Goal: Task Accomplishment & Management: Use online tool/utility

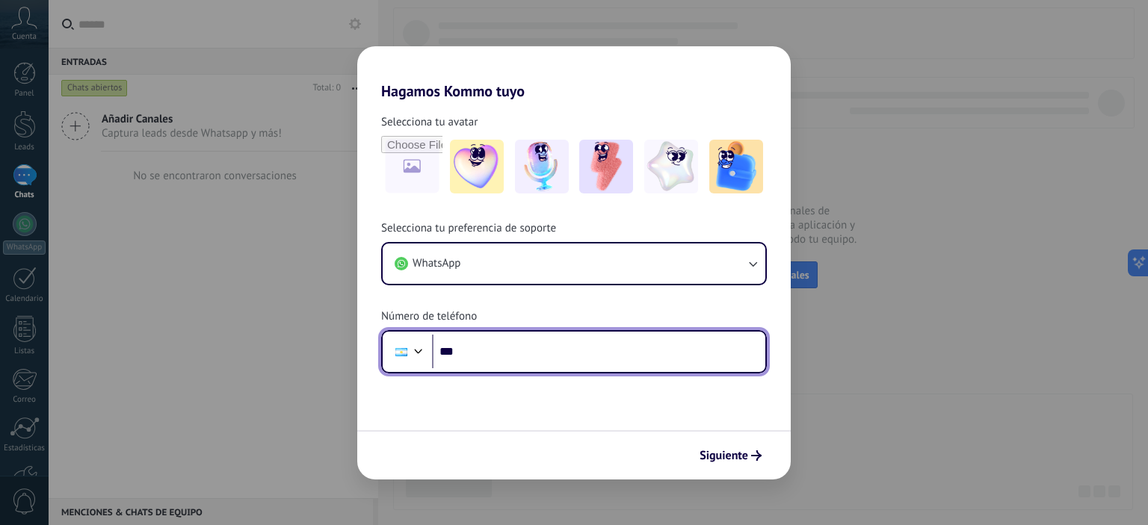
click at [585, 357] on input "***" at bounding box center [598, 352] width 333 height 34
type input "**********"
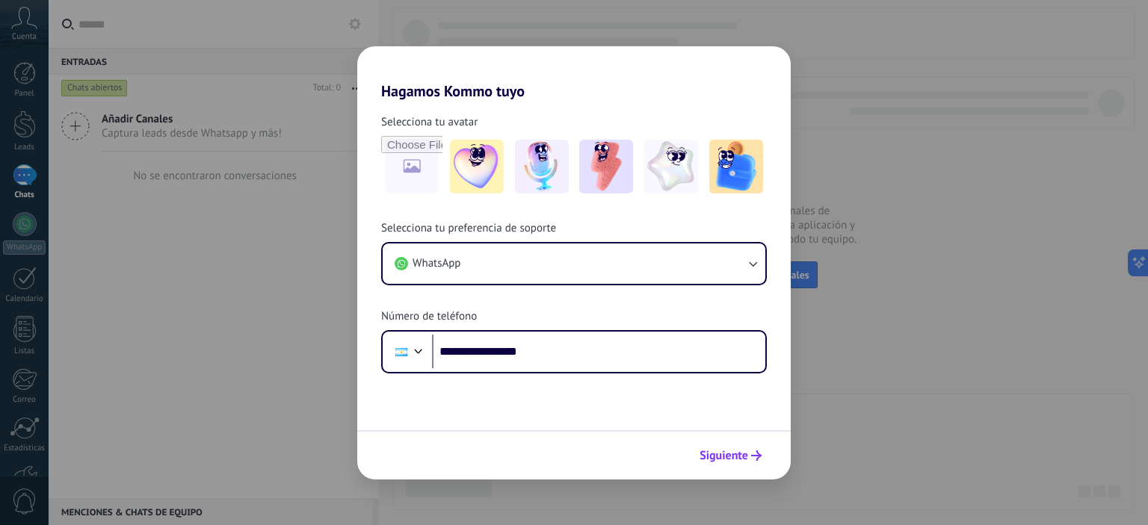
click at [722, 453] on span "Siguiente" at bounding box center [724, 456] width 49 height 10
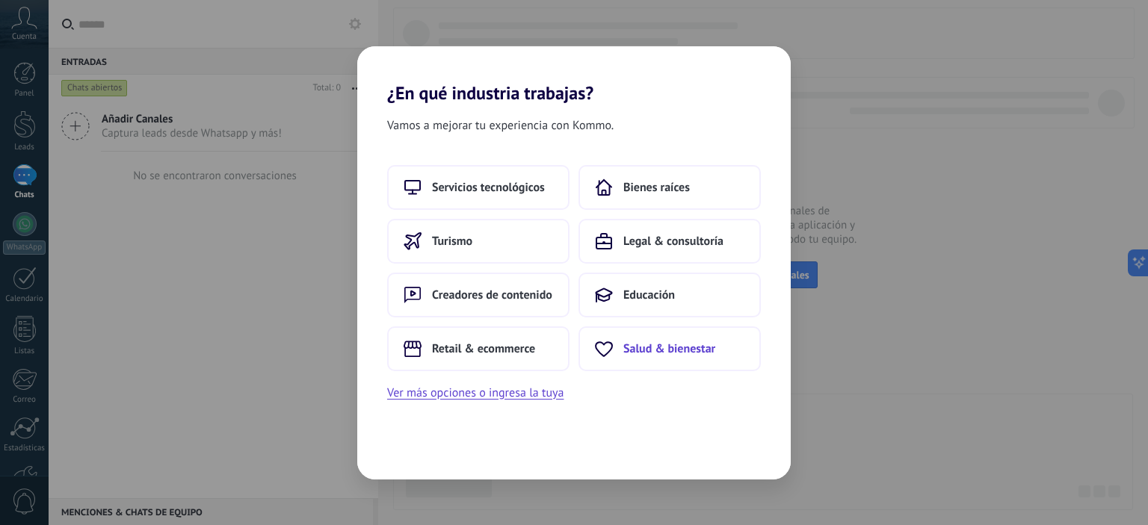
click at [632, 341] on button "Salud & bienestar" at bounding box center [670, 349] width 182 height 45
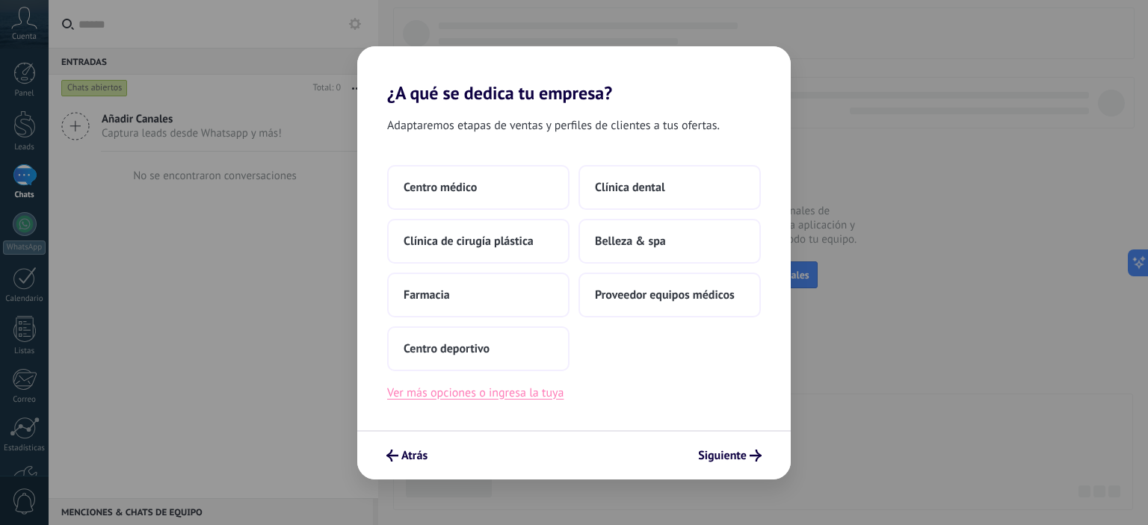
click at [499, 392] on button "Ver más opciones o ingresa la tuya" at bounding box center [475, 392] width 176 height 19
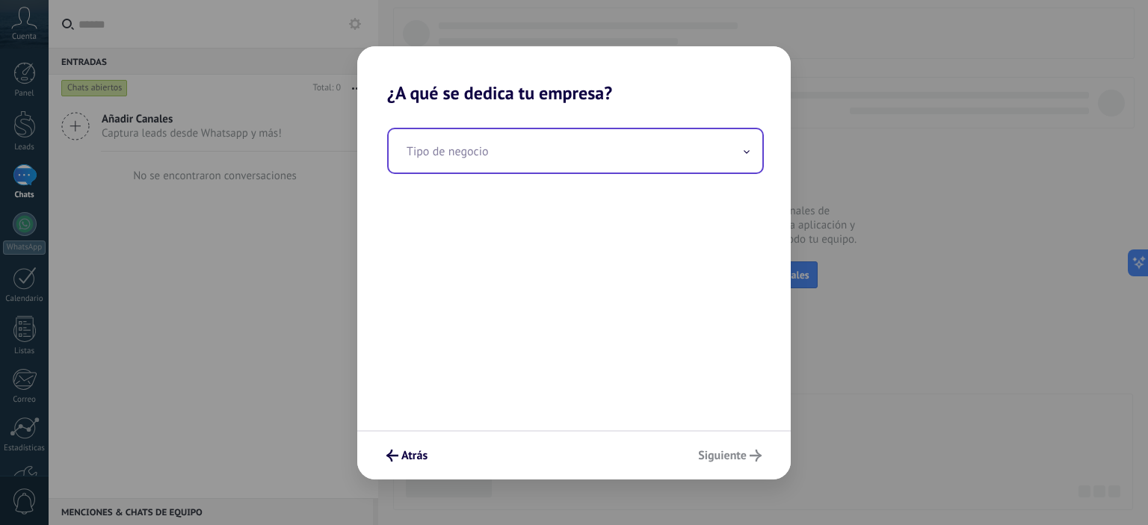
click at [534, 161] on input "text" at bounding box center [576, 150] width 374 height 43
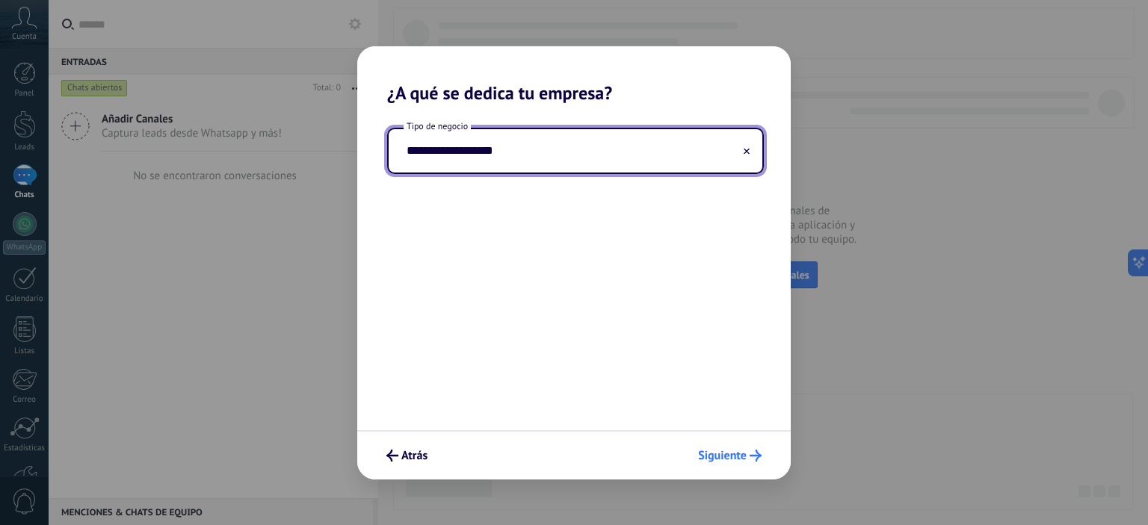
type input "**********"
click at [725, 456] on span "Siguiente" at bounding box center [722, 456] width 49 height 10
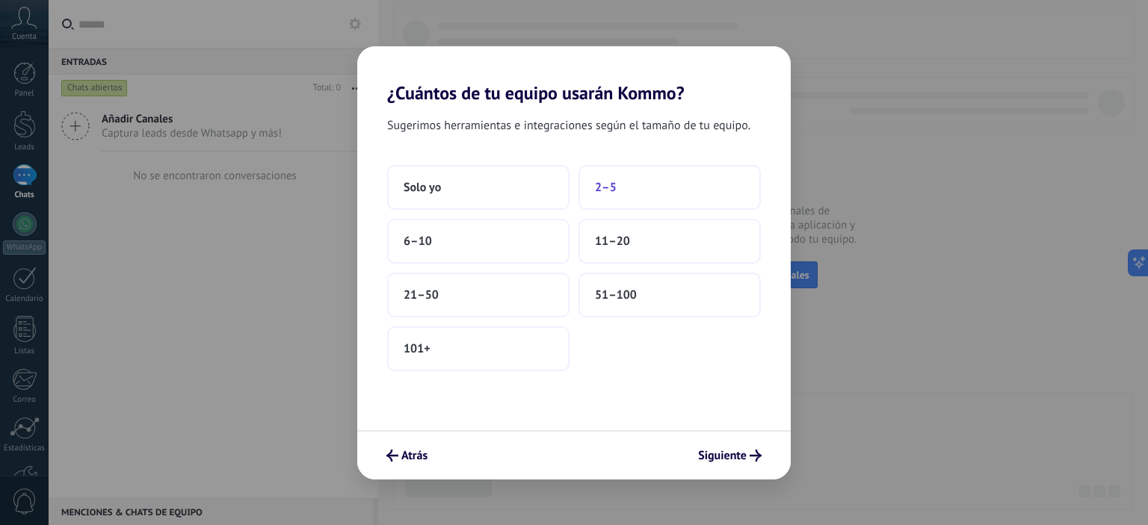
click at [617, 191] on button "2–5" at bounding box center [670, 187] width 182 height 45
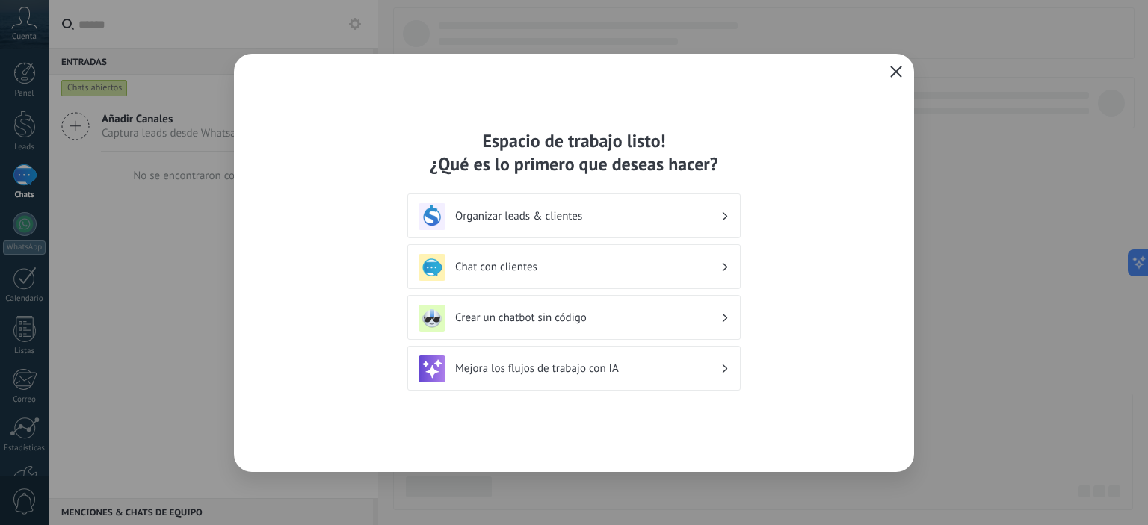
click at [562, 265] on h3 "Chat con clientes" at bounding box center [587, 267] width 265 height 14
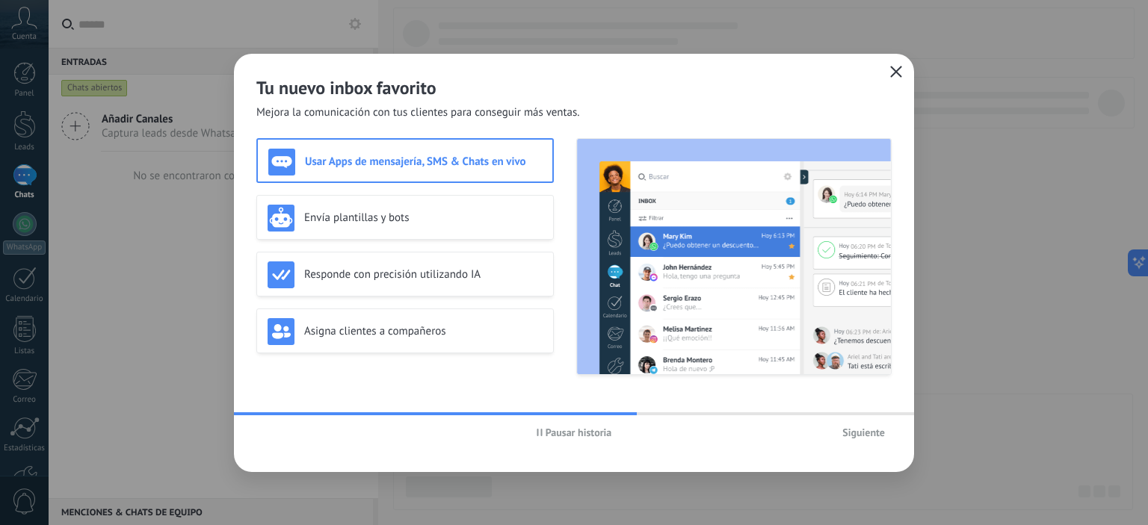
click at [876, 443] on button "Siguiente" at bounding box center [864, 433] width 56 height 22
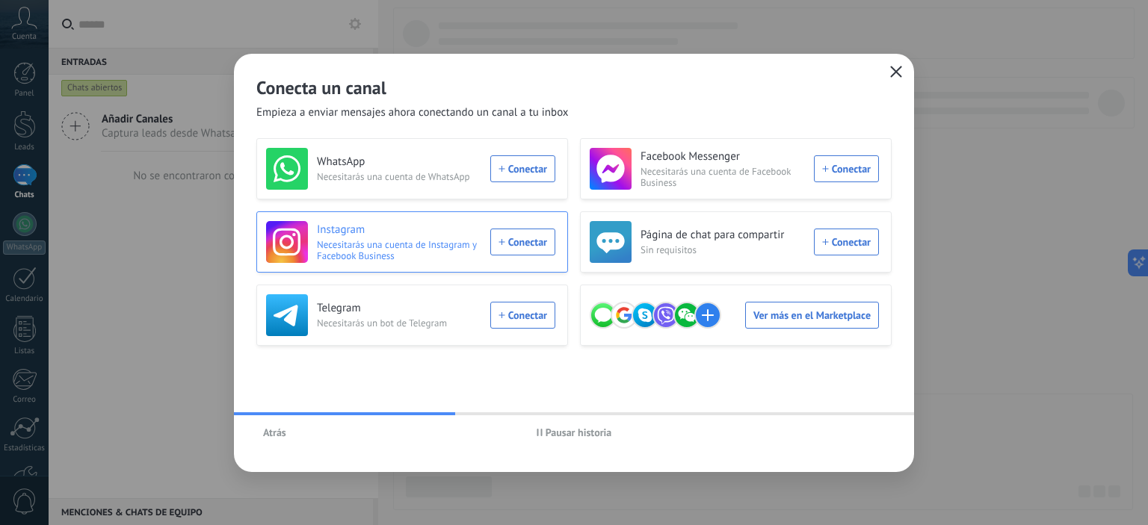
click at [522, 241] on div "Instagram Necesitarás una cuenta de Instagram y Facebook Business Conectar" at bounding box center [410, 242] width 289 height 42
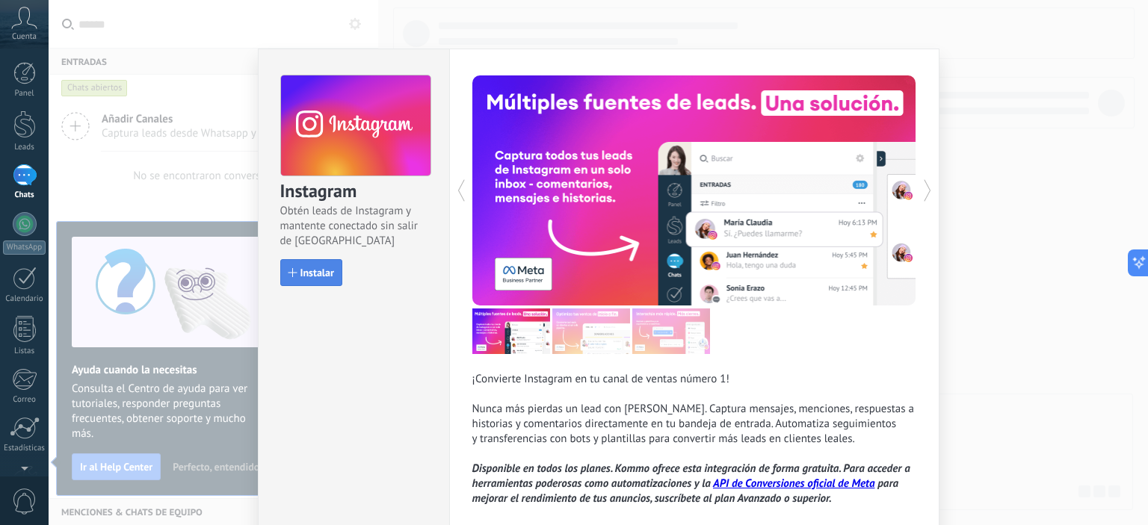
click at [308, 277] on span "Instalar" at bounding box center [317, 273] width 34 height 10
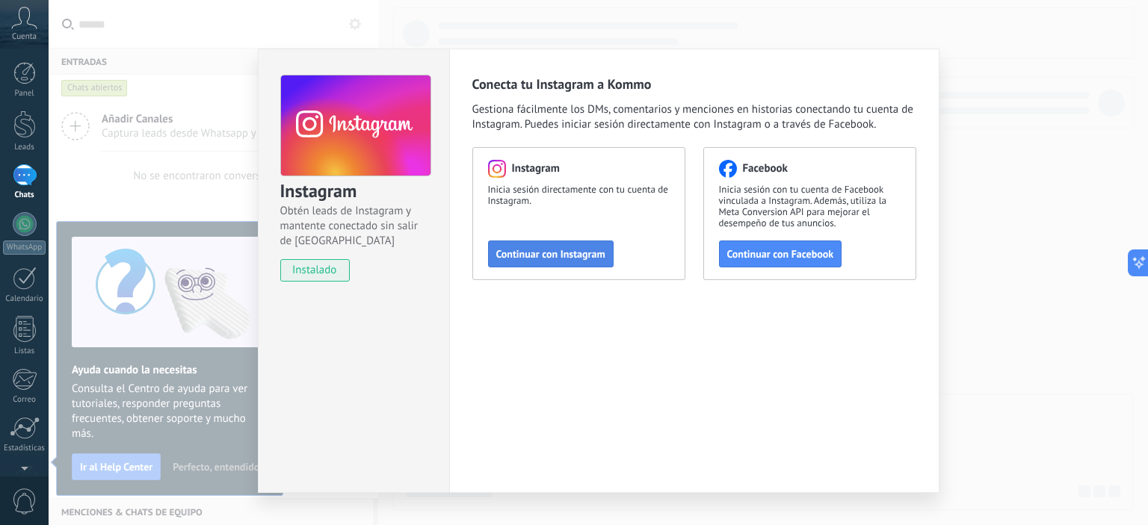
click at [543, 253] on span "Continuar con Instagram" at bounding box center [550, 254] width 109 height 10
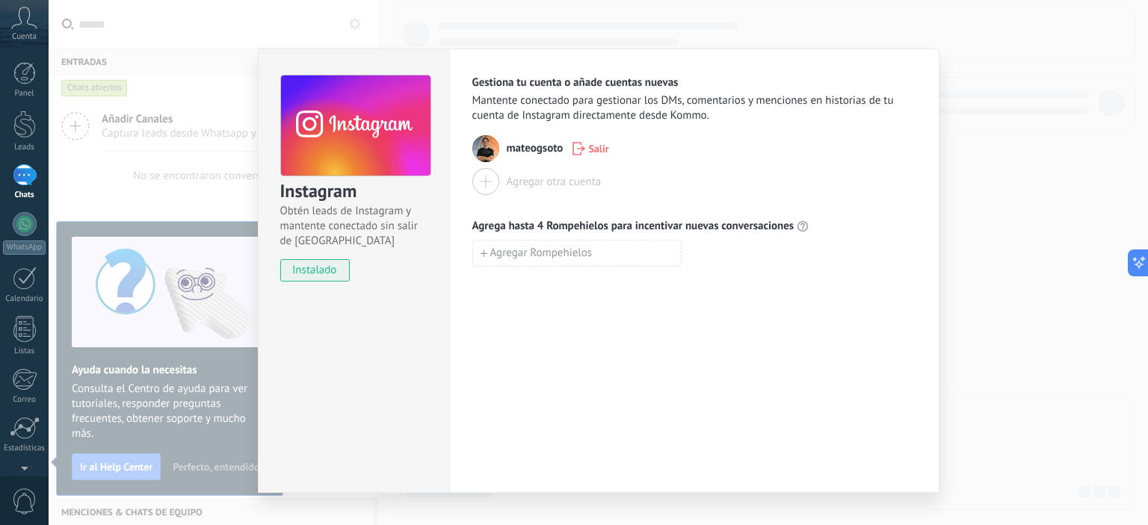
click at [348, 333] on div "Instagram Obtén leads de Instagram y mantente conectado sin salir de Kommo inst…" at bounding box center [353, 271] width 191 height 445
click at [967, 147] on div "Instagram Obtén leads de Instagram y mantente conectado sin salir de Kommo inst…" at bounding box center [599, 262] width 1100 height 525
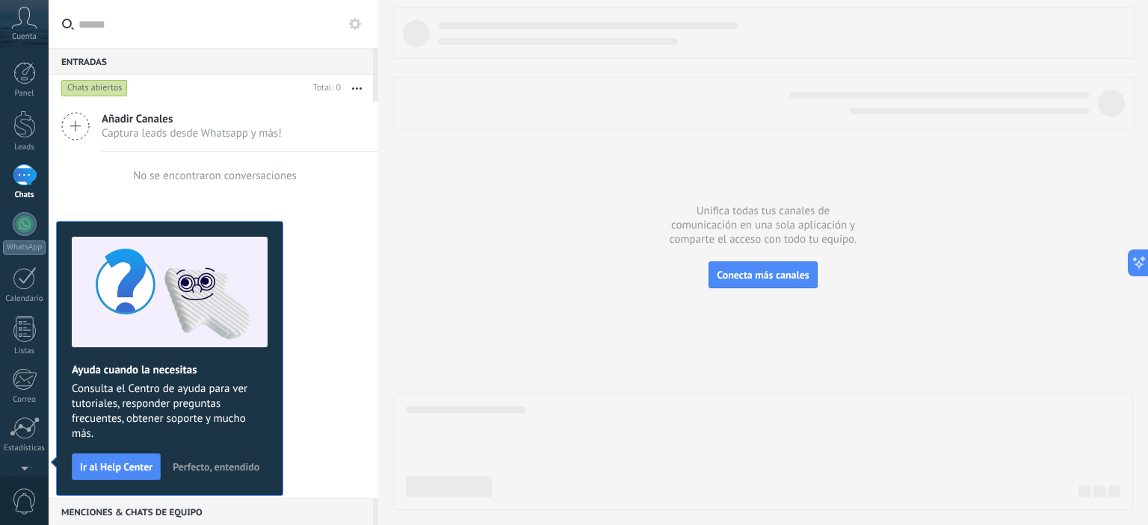
click at [223, 469] on span "Perfecto, entendido" at bounding box center [216, 467] width 87 height 10
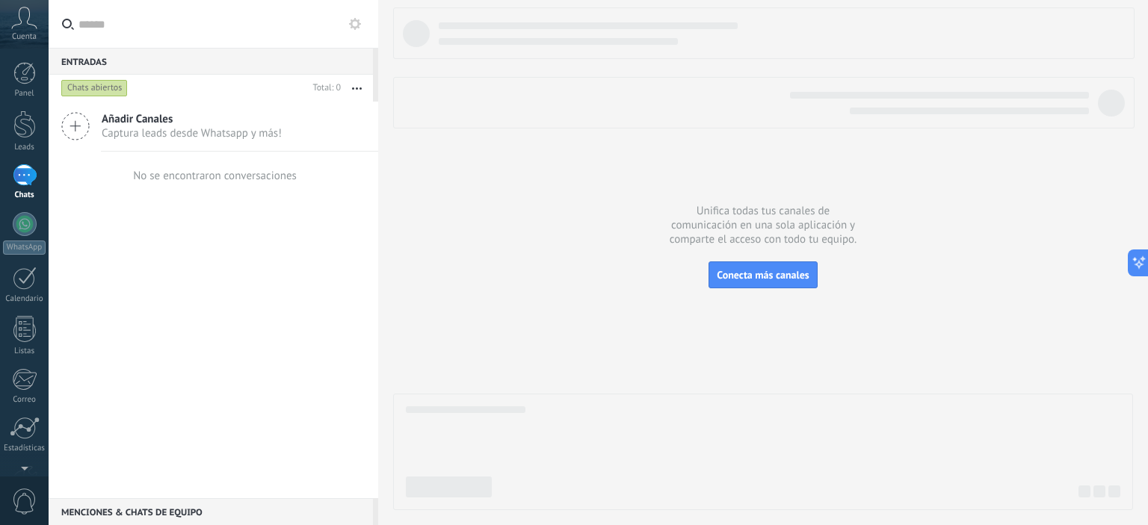
click at [152, 127] on span "Captura leads desde Whatsapp y más!" at bounding box center [192, 133] width 180 height 14
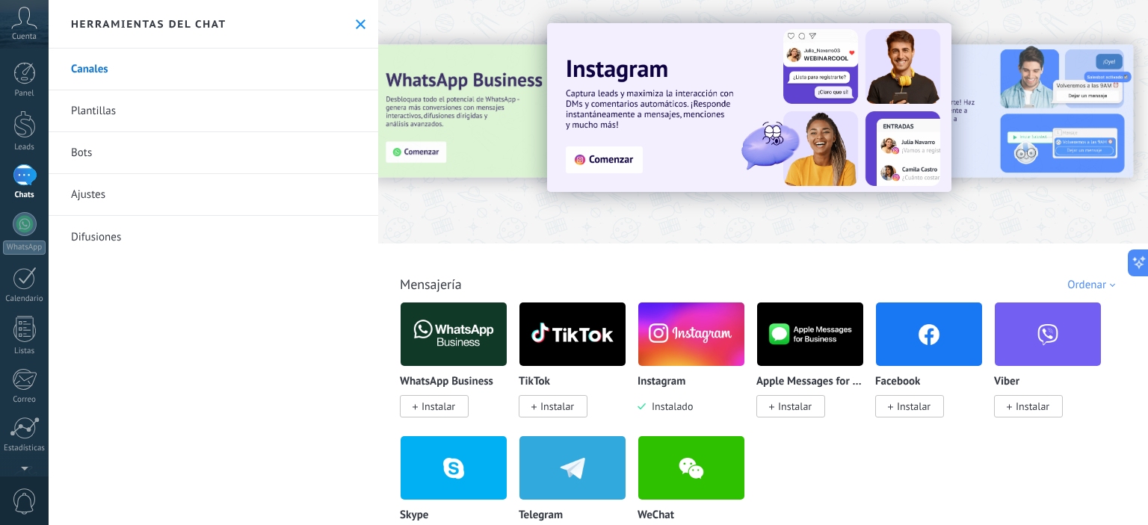
scroll to position [67, 0]
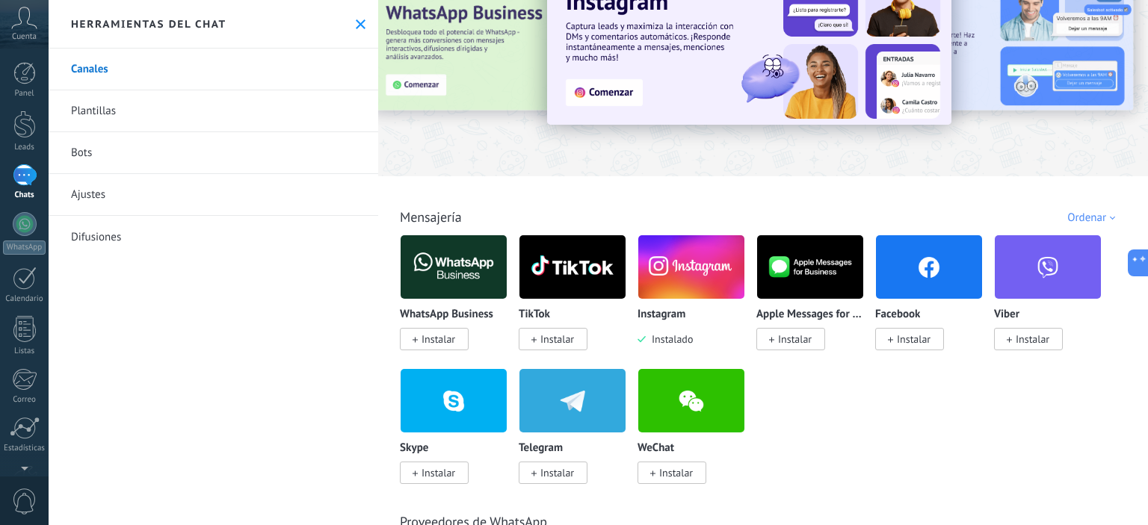
click at [678, 290] on img at bounding box center [691, 267] width 106 height 73
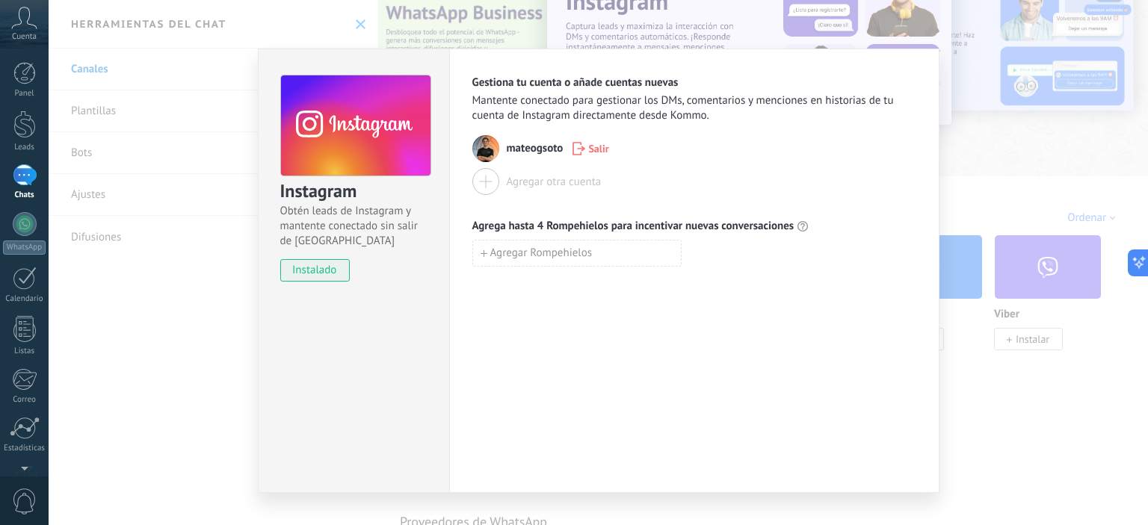
click at [989, 256] on div "Instagram Obtén leads de Instagram y mantente conectado sin salir de Kommo inst…" at bounding box center [599, 262] width 1100 height 525
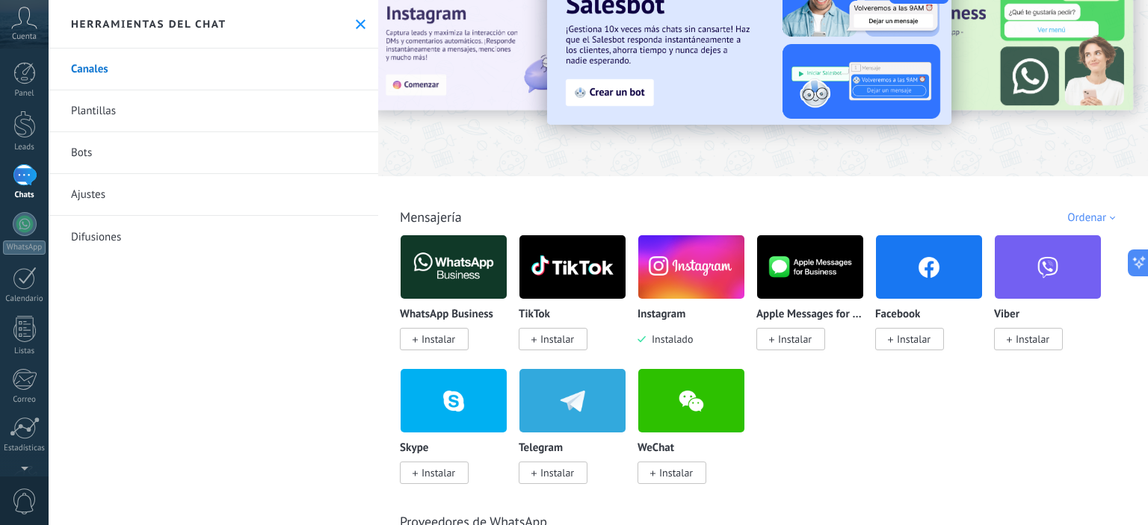
click at [104, 104] on link "Plantillas" at bounding box center [214, 111] width 330 height 42
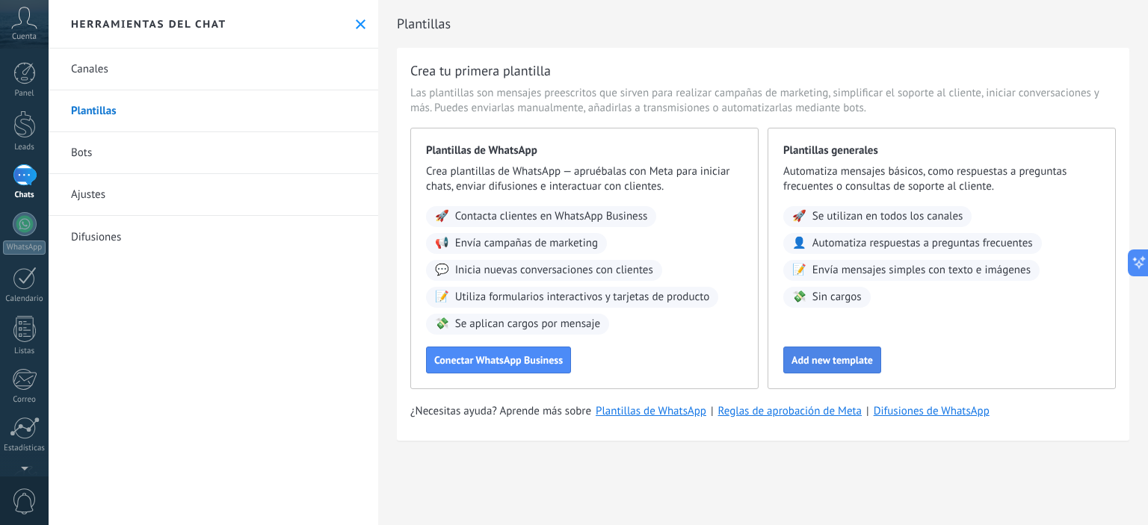
click at [833, 369] on button "Add new template" at bounding box center [832, 360] width 98 height 27
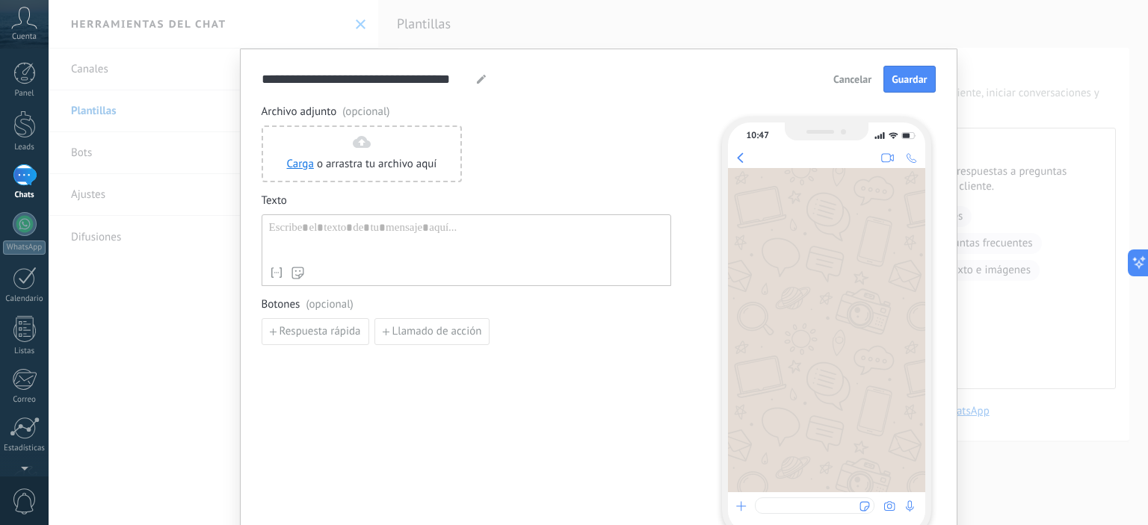
click at [852, 75] on span "Cancelar" at bounding box center [852, 79] width 38 height 10
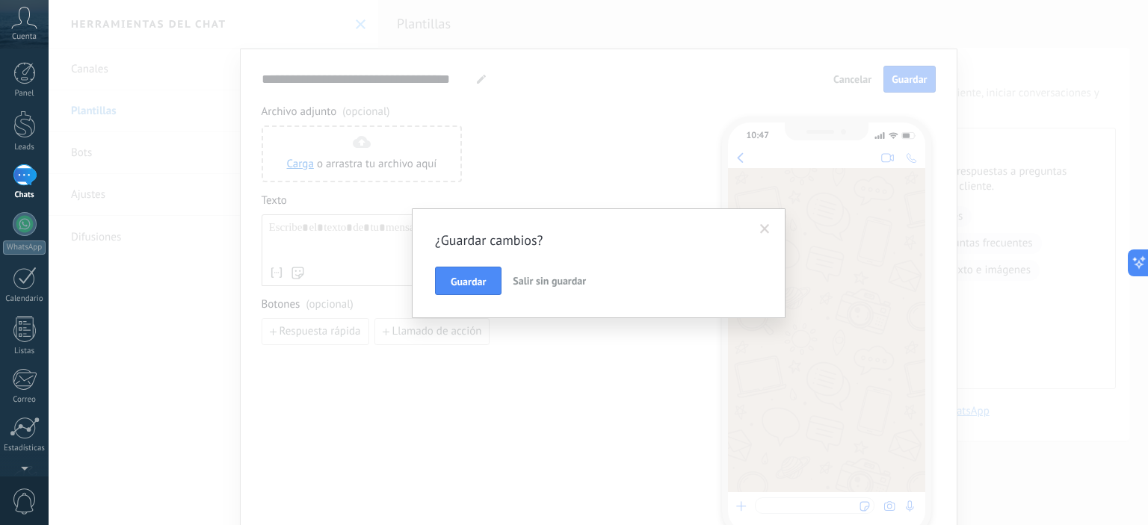
click at [542, 283] on span "Salir sin guardar" at bounding box center [549, 280] width 73 height 13
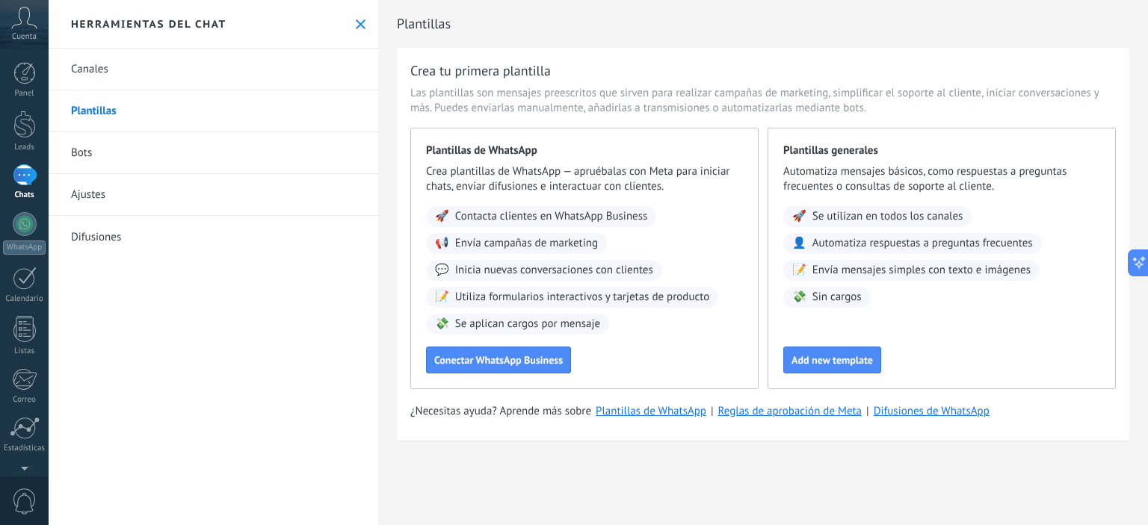
click at [93, 156] on link "Bots" at bounding box center [214, 153] width 330 height 42
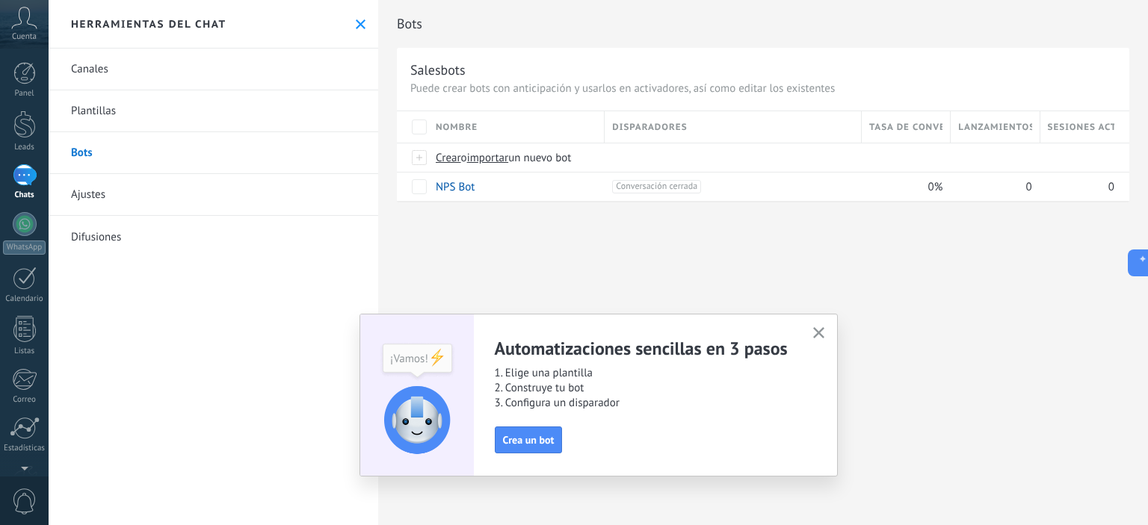
click at [824, 334] on button "button" at bounding box center [819, 334] width 19 height 20
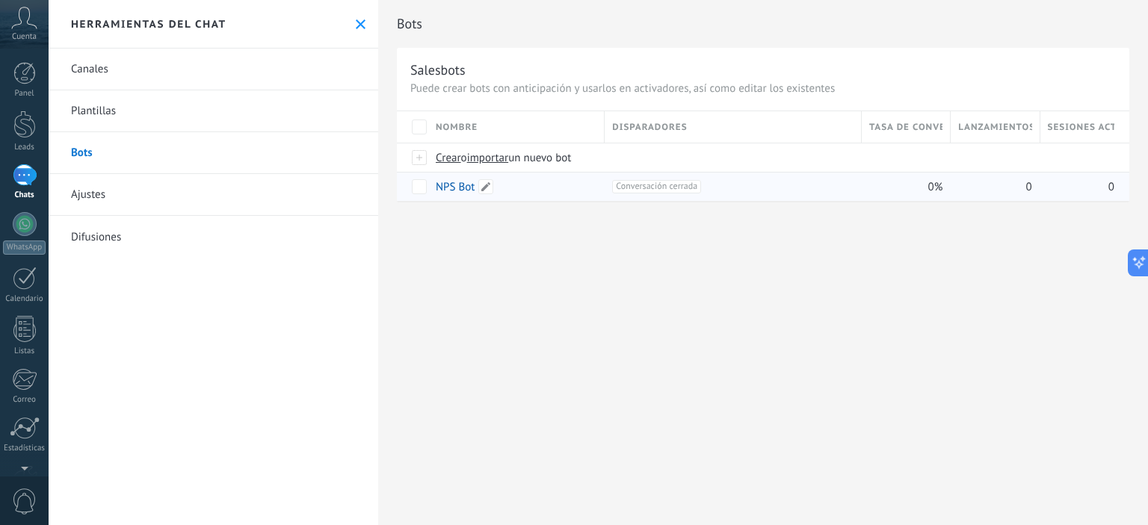
click at [460, 194] on link "NPS Bot" at bounding box center [455, 187] width 39 height 14
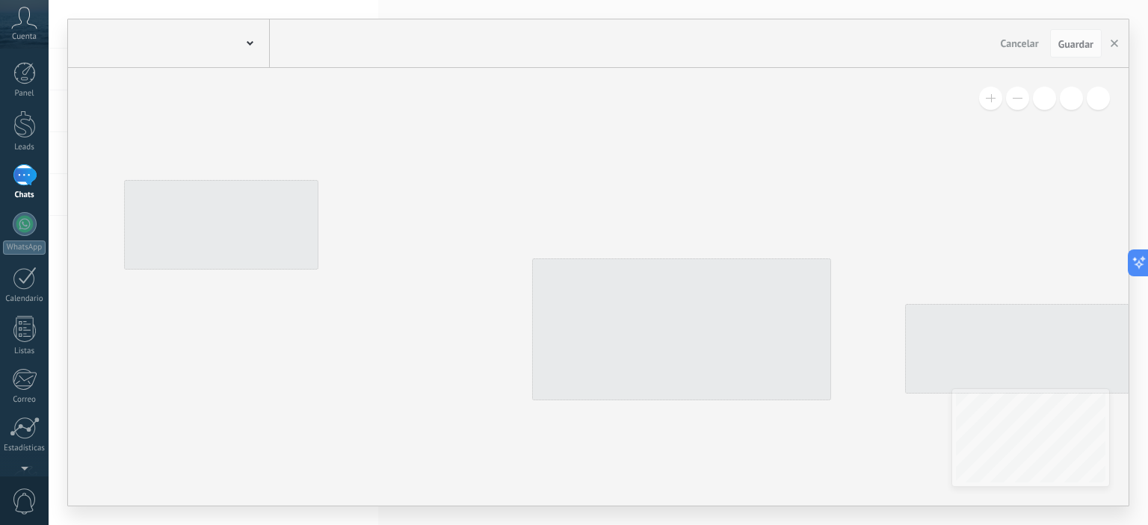
type input "*******"
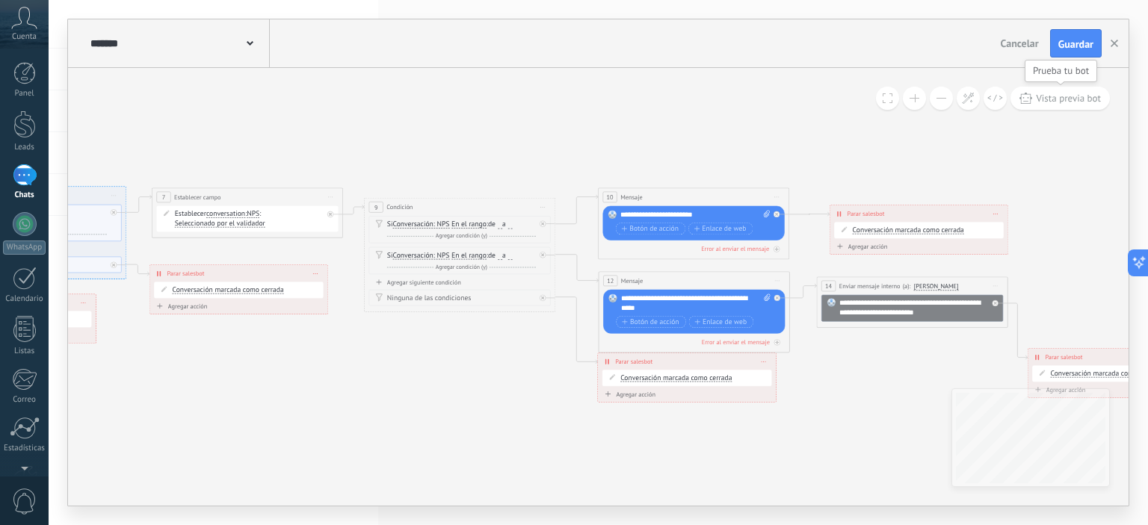
click at [1045, 106] on button "Vista previa bot" at bounding box center [1060, 98] width 99 height 23
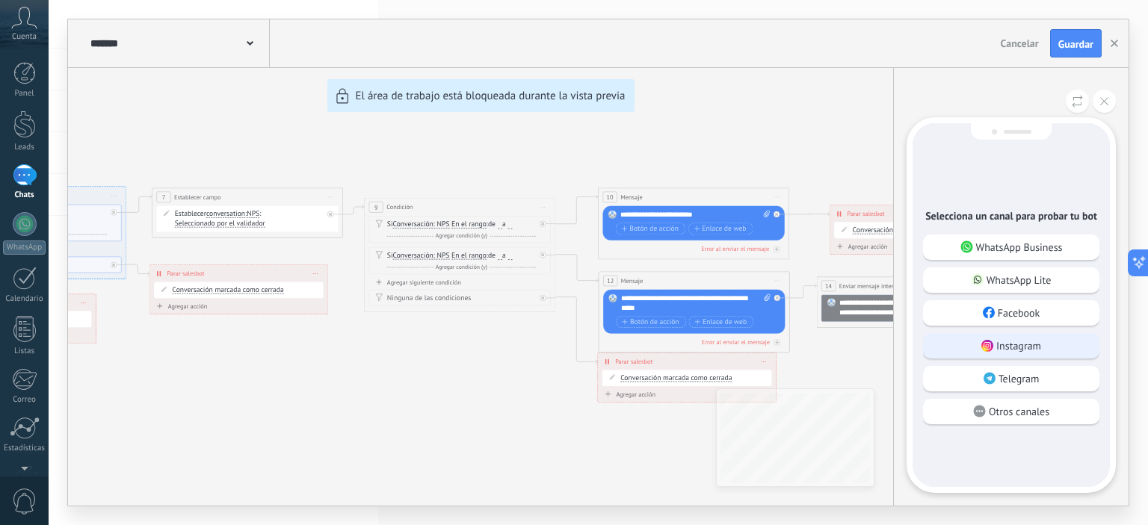
click at [1024, 336] on div "Instagram" at bounding box center [1011, 345] width 176 height 25
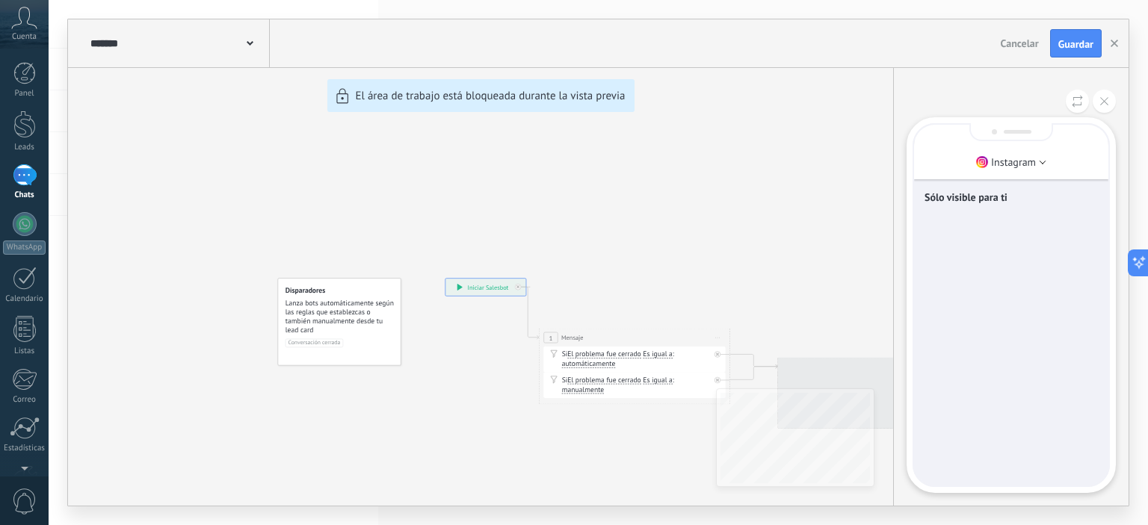
click at [1024, 336] on div "Sólo visible para ti" at bounding box center [1011, 305] width 194 height 361
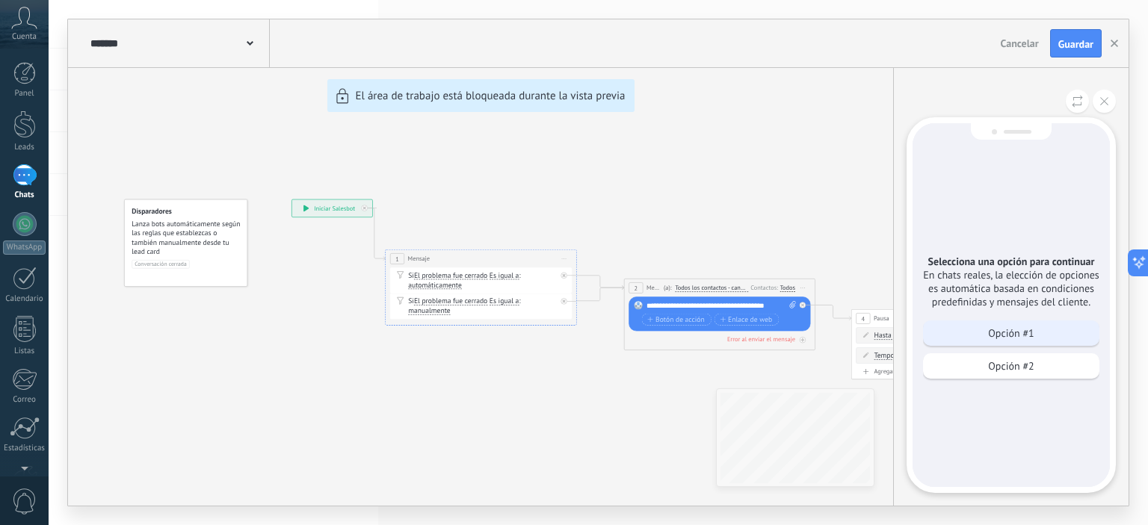
click at [1027, 340] on p "Opción #1" at bounding box center [1011, 333] width 46 height 13
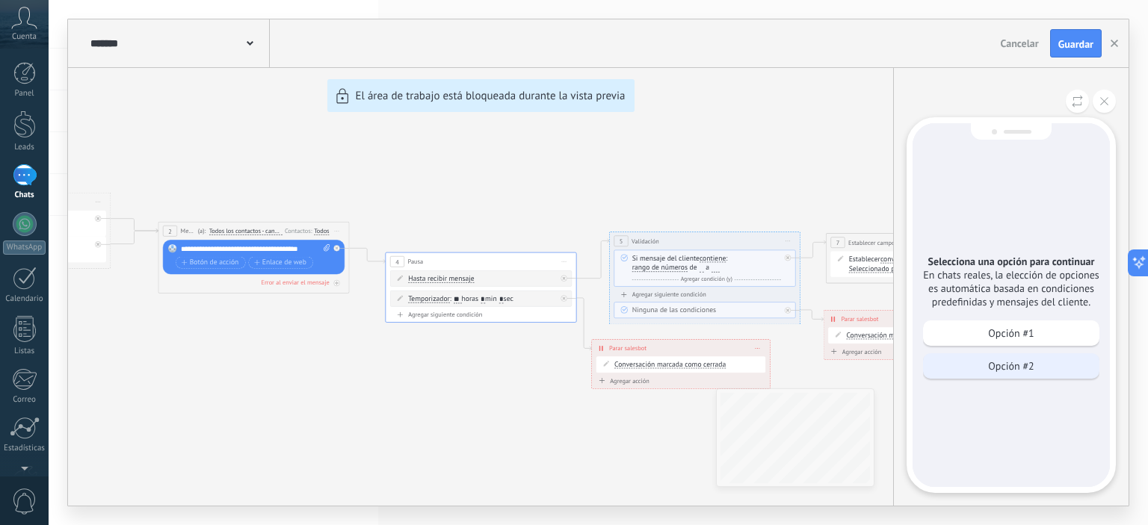
click at [1024, 373] on p "Opción #2" at bounding box center [1011, 366] width 46 height 13
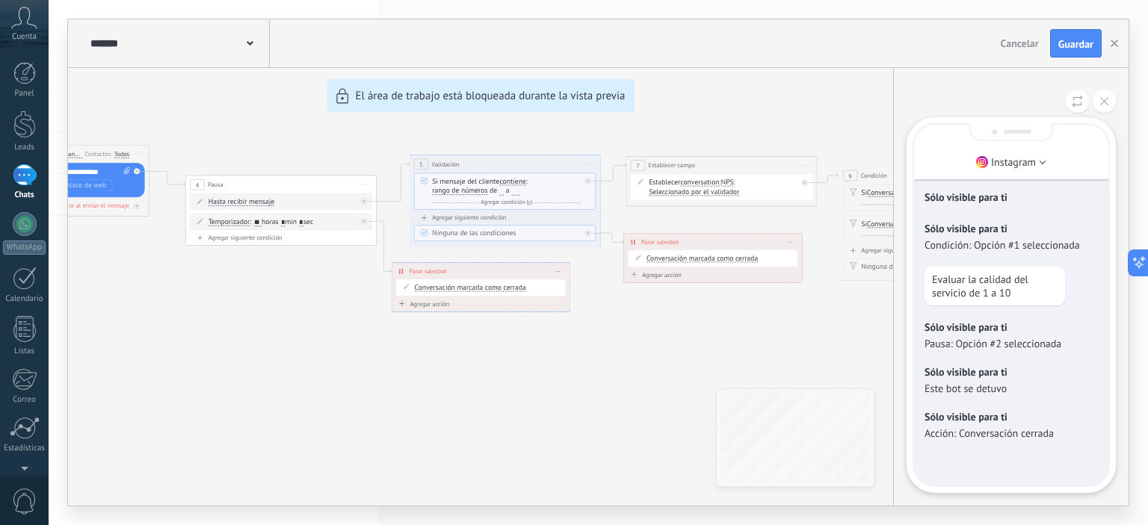
click at [249, 46] on span at bounding box center [250, 42] width 7 height 14
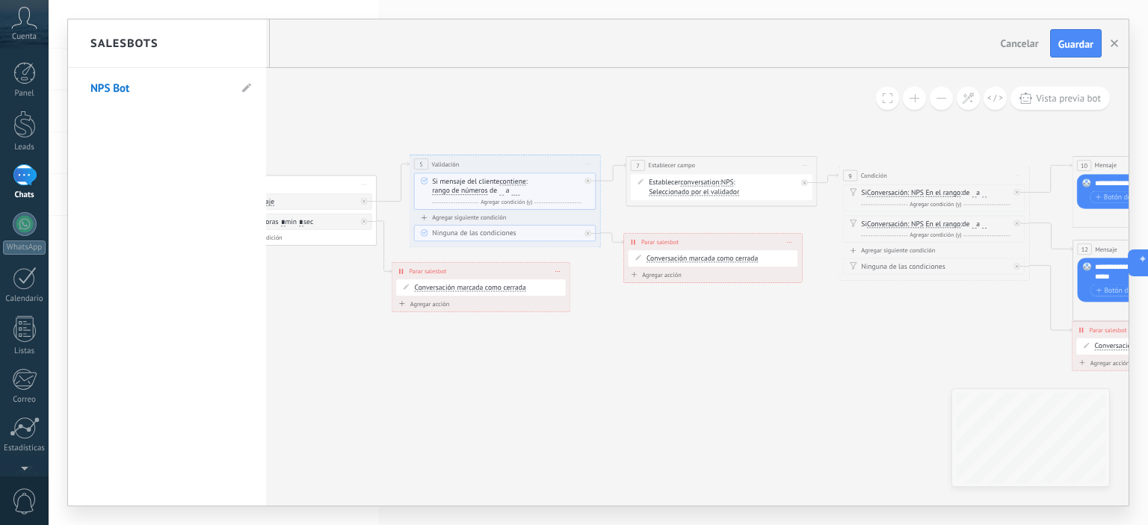
click at [328, 91] on div at bounding box center [598, 262] width 1061 height 487
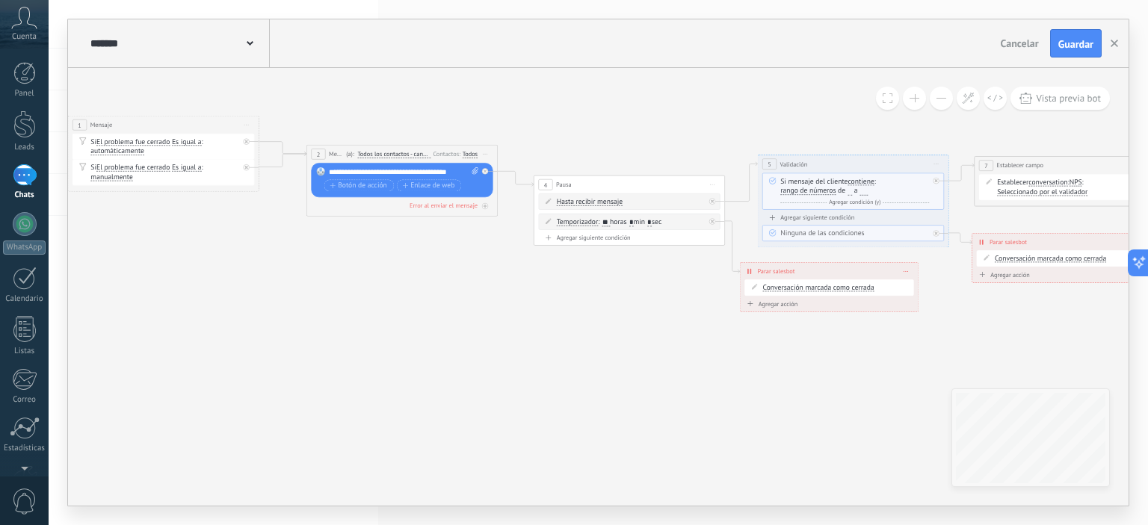
click at [22, 191] on div "Chats" at bounding box center [24, 196] width 43 height 10
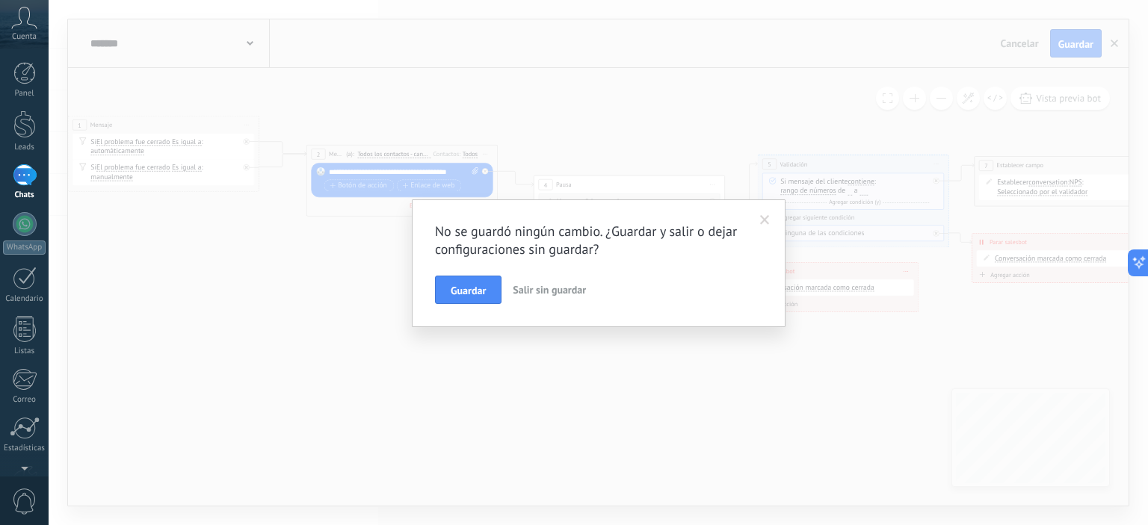
click at [559, 285] on span "Salir sin guardar" at bounding box center [549, 289] width 73 height 13
